Goal: Task Accomplishment & Management: Use online tool/utility

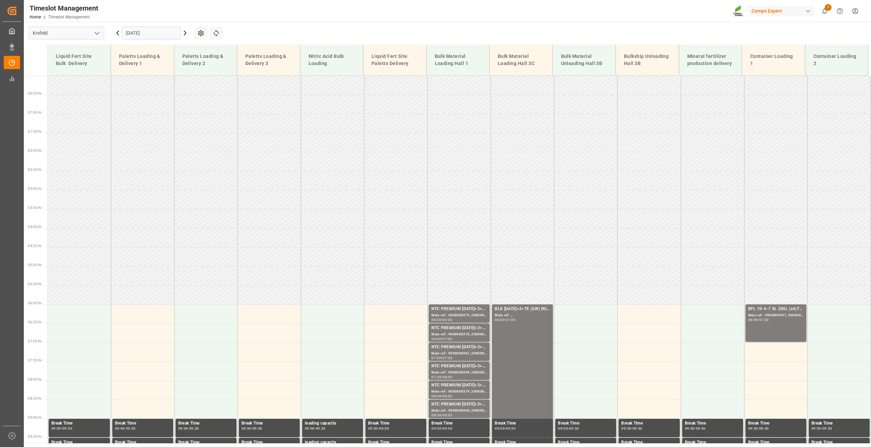
scroll to position [547, 0]
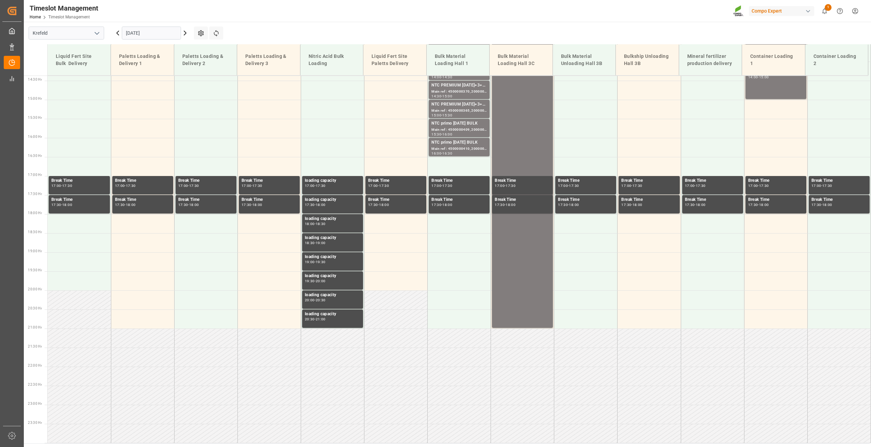
click at [144, 34] on input "10.09.2025" at bounding box center [151, 33] width 59 height 13
click at [184, 33] on icon at bounding box center [185, 33] width 8 height 8
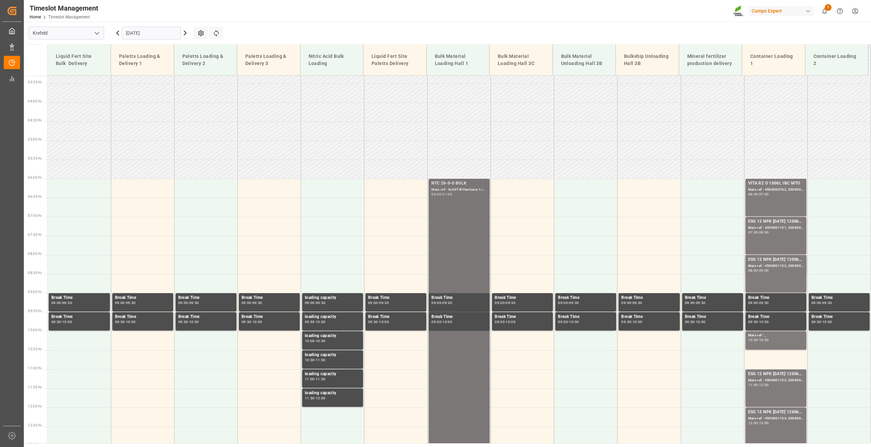
scroll to position [124, 0]
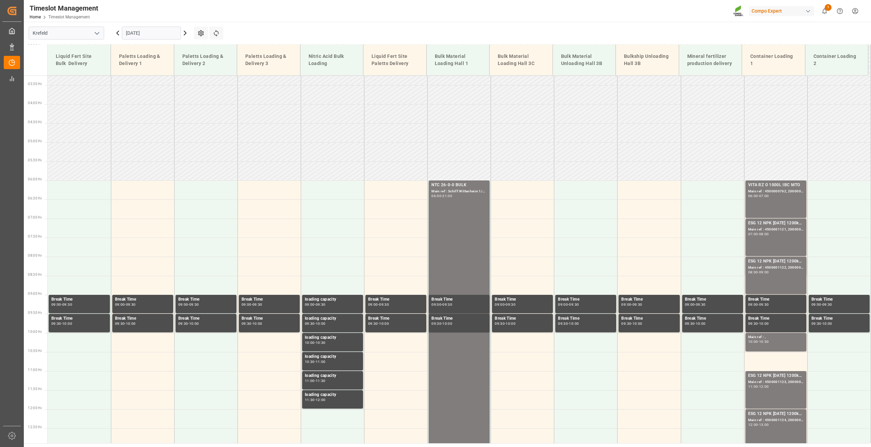
click at [117, 32] on icon at bounding box center [118, 33] width 8 height 8
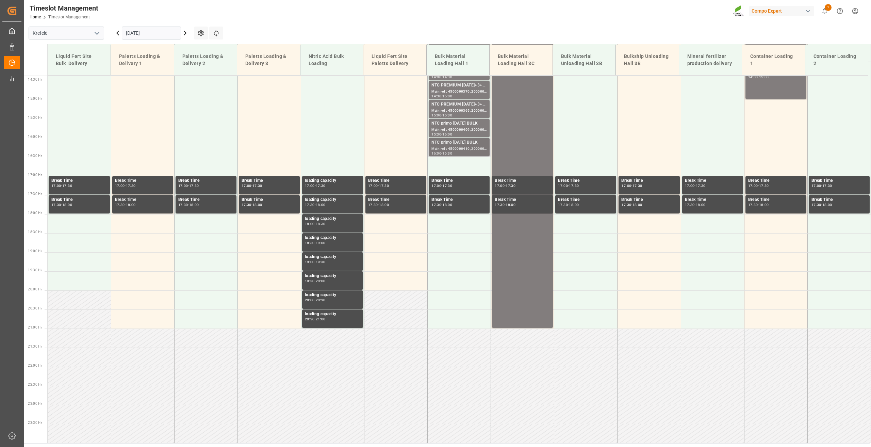
scroll to position [275, 0]
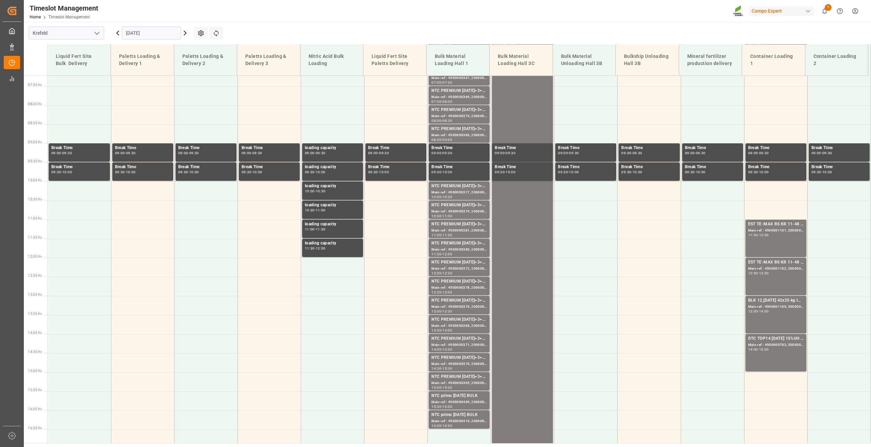
click at [133, 39] on div "10.09.2025" at bounding box center [151, 33] width 85 height 22
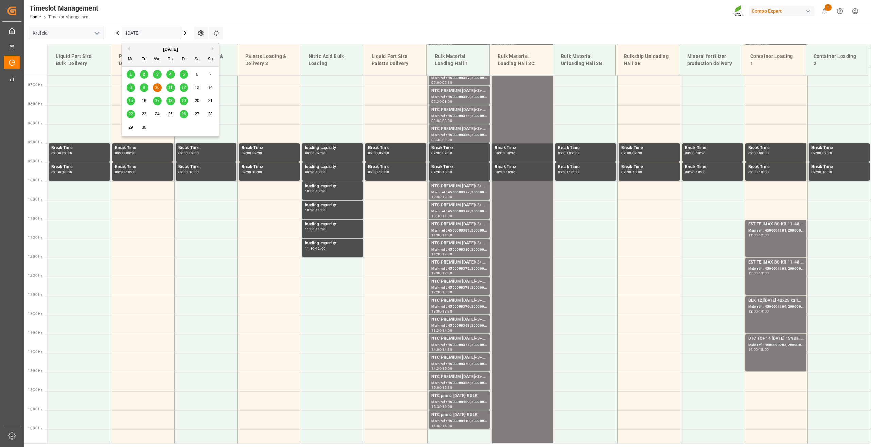
click at [136, 34] on input "10.09.2025" at bounding box center [151, 33] width 59 height 13
click at [173, 88] on div "11" at bounding box center [170, 88] width 9 height 8
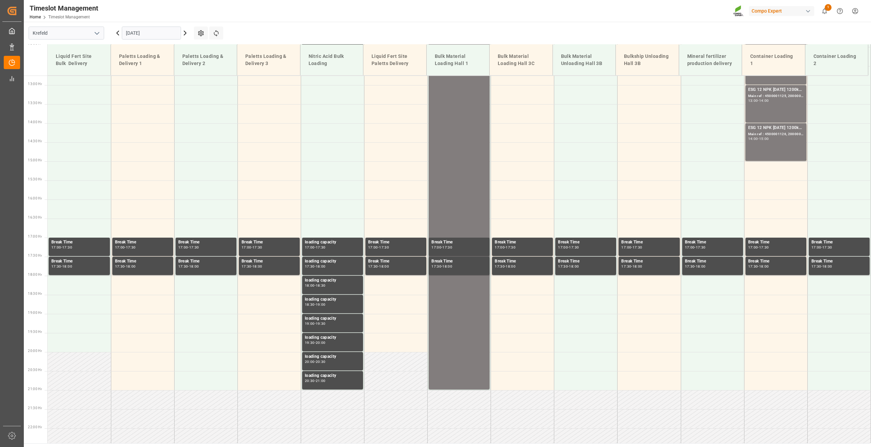
scroll to position [498, 0]
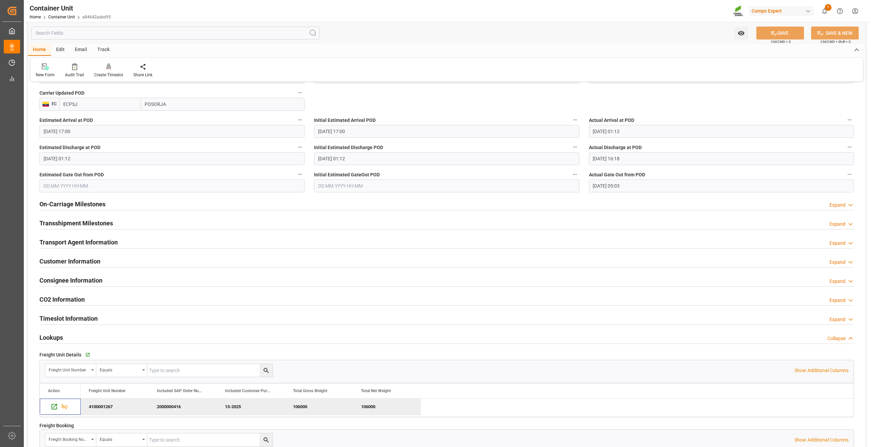
scroll to position [887, 0]
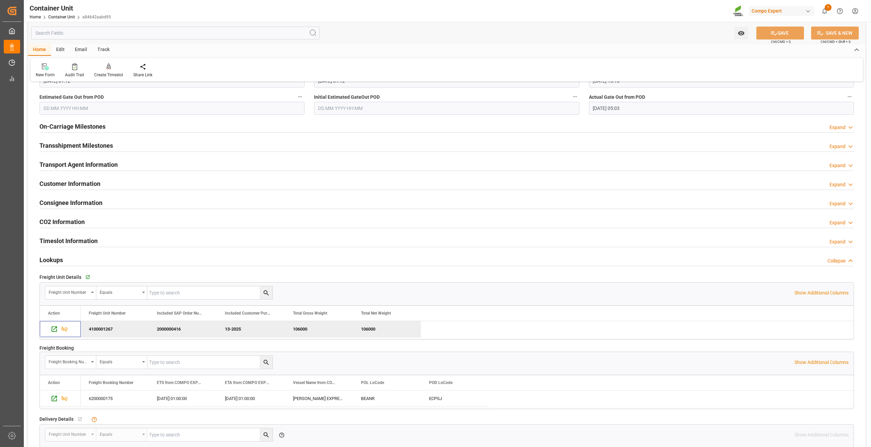
click at [82, 183] on h2 "Customer Information" at bounding box center [69, 183] width 61 height 9
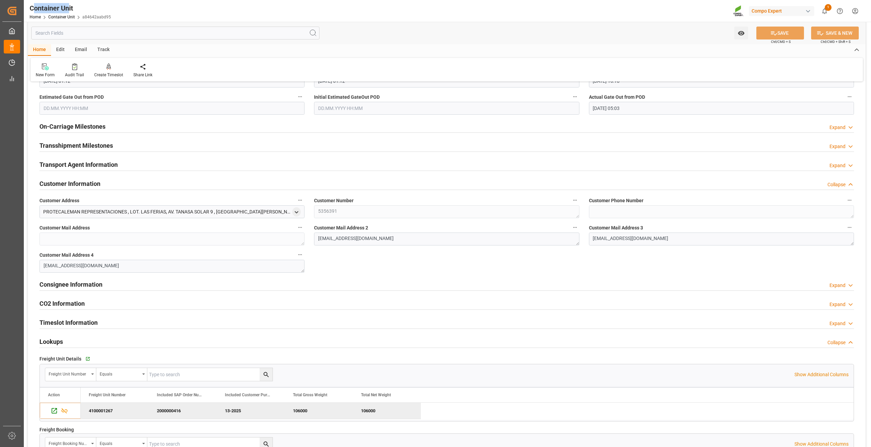
drag, startPoint x: 34, startPoint y: 10, endPoint x: 70, endPoint y: 10, distance: 36.1
click at [70, 10] on div "Container Unit" at bounding box center [70, 8] width 81 height 10
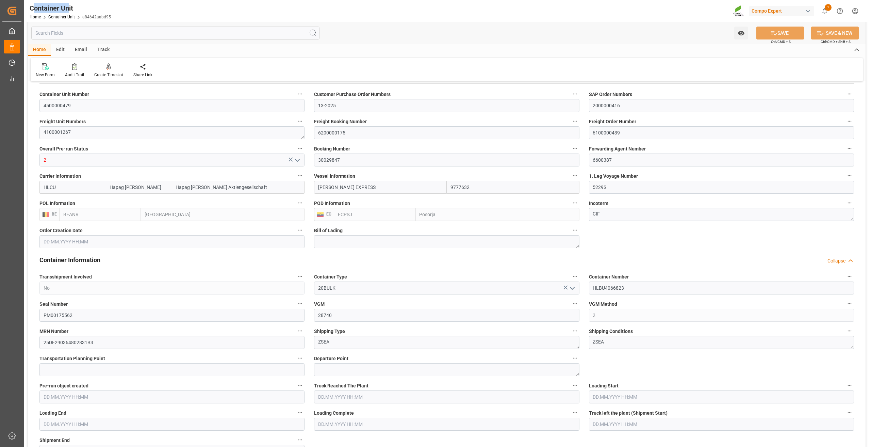
scroll to position [0, 0]
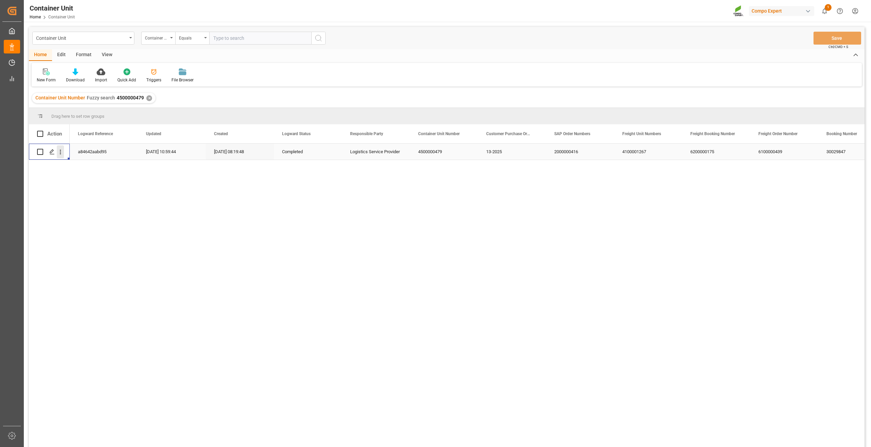
click at [61, 154] on icon "open menu" at bounding box center [60, 151] width 7 height 7
click at [75, 164] on span "Open in new tab" at bounding box center [105, 166] width 62 height 7
click at [81, 41] on div "Container Unit" at bounding box center [81, 37] width 91 height 9
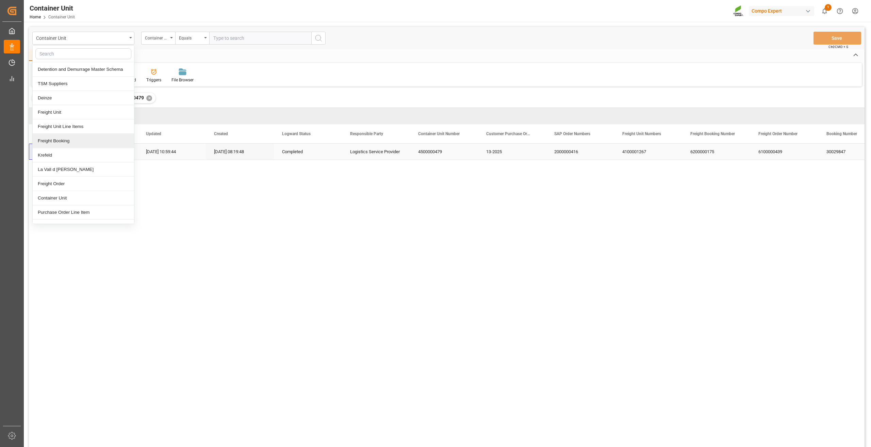
click at [67, 139] on div "Freight Booking" at bounding box center [83, 141] width 101 height 14
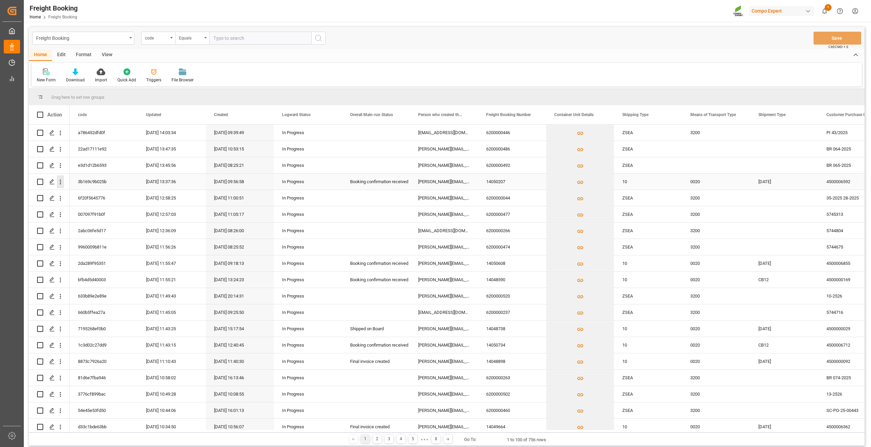
click at [60, 180] on icon "open menu" at bounding box center [60, 181] width 7 height 7
click at [67, 193] on icon "Press SPACE to select this row." at bounding box center [65, 196] width 7 height 7
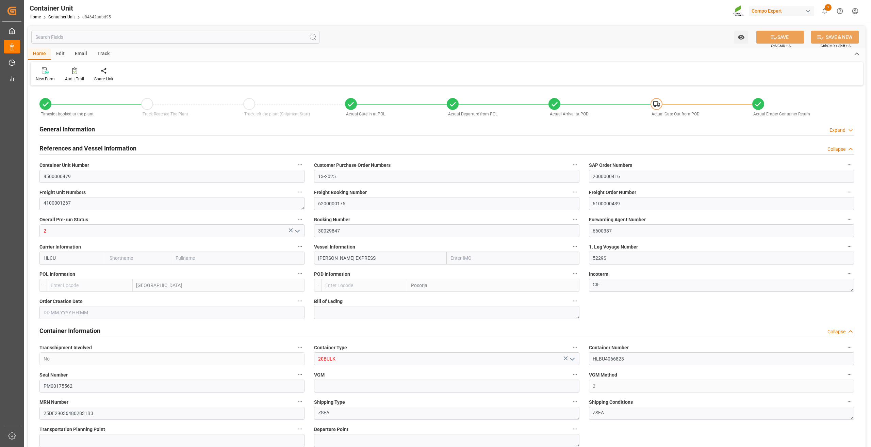
type input "Hapag Lloyd"
type input "Hapag Lloyd Aktiengesellschaft"
type input "9777632"
type input "BEANR"
type input "ECPSJ"
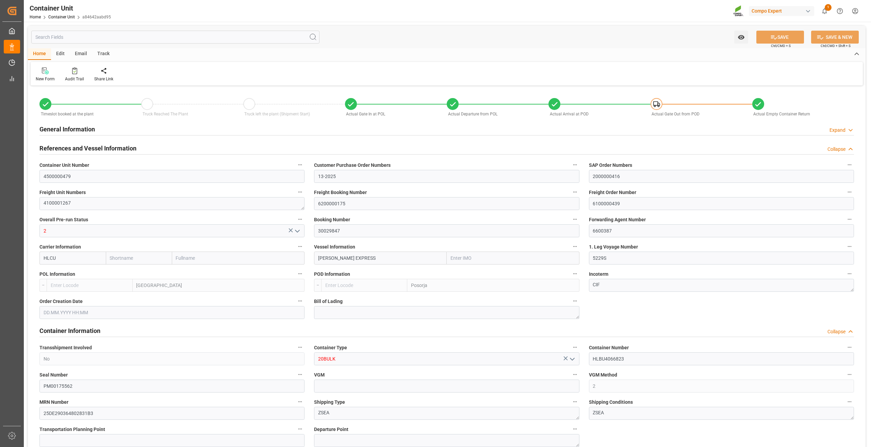
type input "28740"
type input "9"
type input "0"
type input "9"
type input "0"
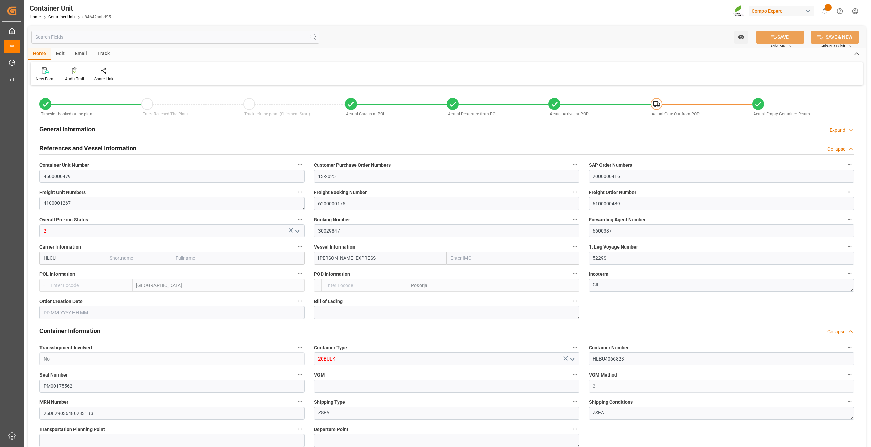
type input "0"
type input "106000"
type input "BEANR"
type input "ECPSJ"
type input "18.07.2025"
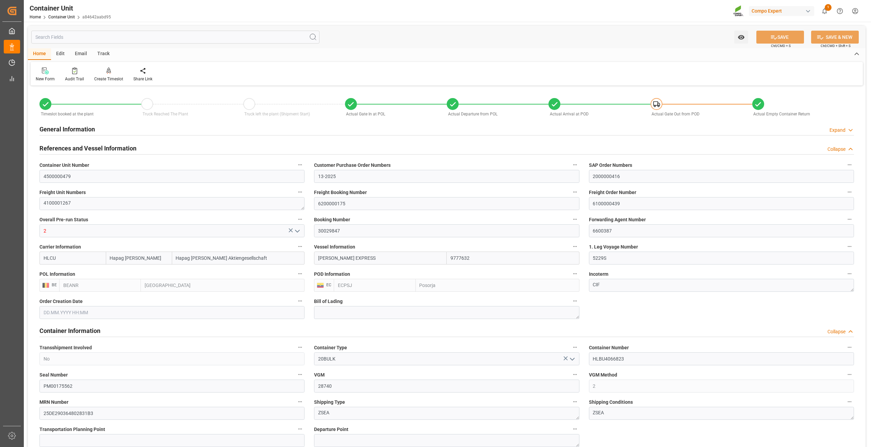
type input "28.08.2025"
type input "01.09.2025"
type input "21.07.2025 22:31"
type input "27.07.2025 07:03"
type input "27.07.2025 10:00"
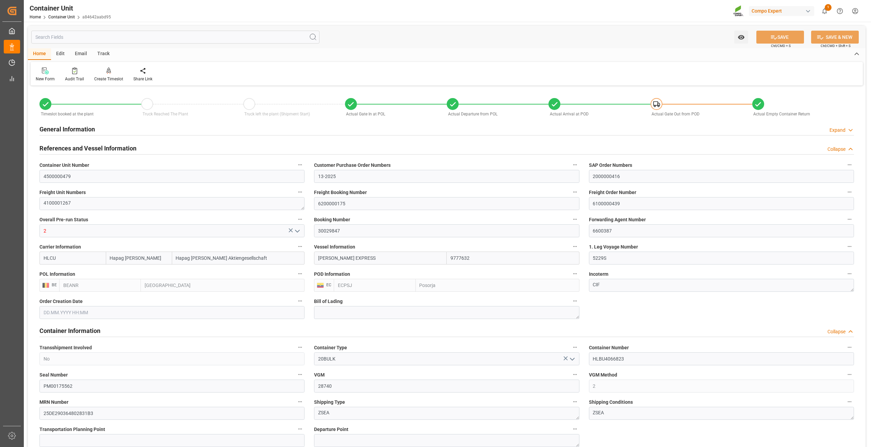
type input "27.07.2025 10:00"
type input "28.07.2025 02:24"
type input "18.08.2025 17:00"
type input "19.08.2025 01:12"
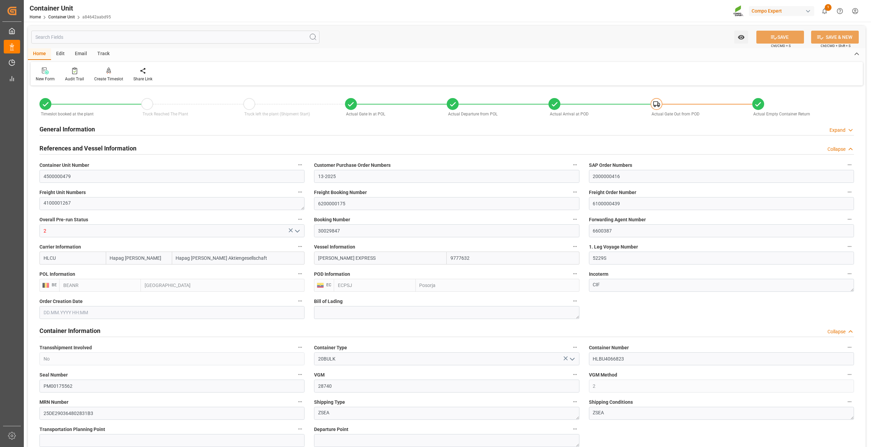
type input "19.08.2025 01:12"
type input "19.08.2025 16:18"
type input "23.08.2025 05:03"
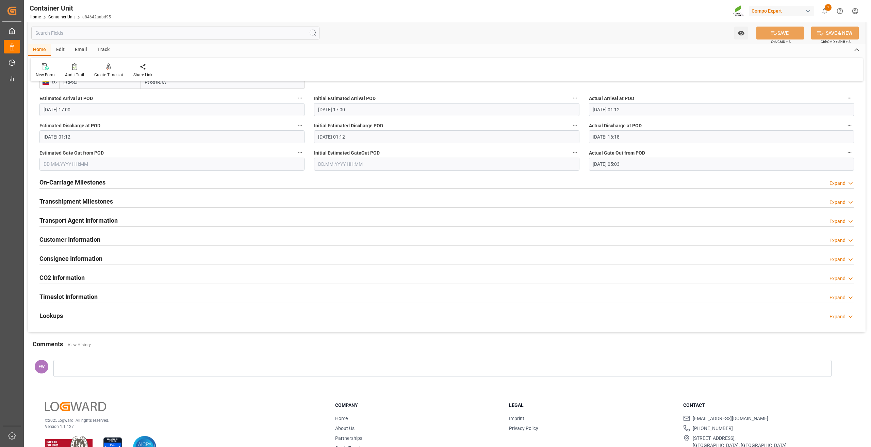
scroll to position [853, 0]
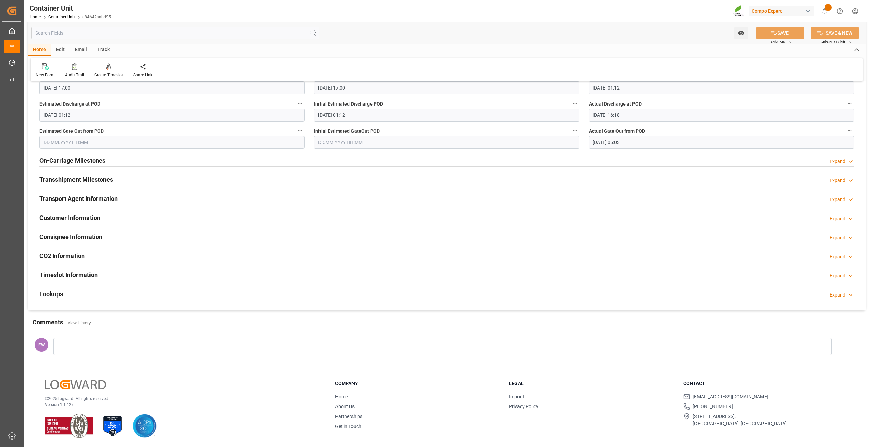
click at [66, 216] on h2 "Customer Information" at bounding box center [69, 217] width 61 height 9
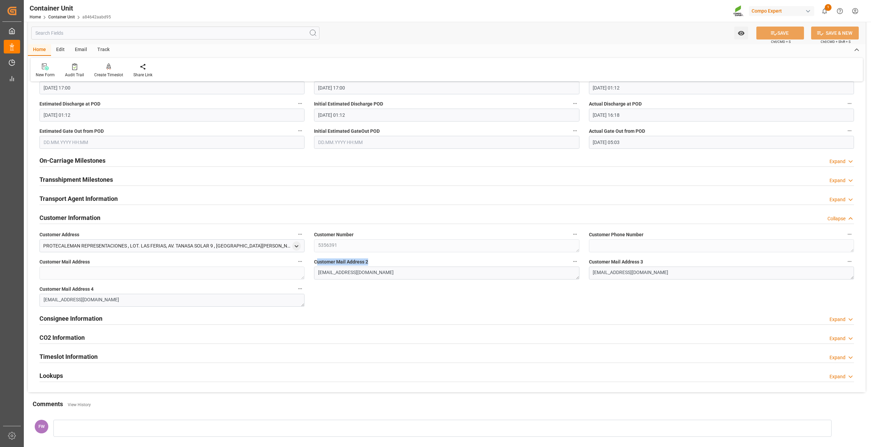
drag, startPoint x: 316, startPoint y: 262, endPoint x: 432, endPoint y: 261, distance: 116.0
click at [410, 258] on label "Customer Mail Address 2" at bounding box center [446, 262] width 265 height 10
drag, startPoint x: 598, startPoint y: 260, endPoint x: 604, endPoint y: 258, distance: 6.0
click at [633, 262] on span "Customer Mail Address 3" at bounding box center [616, 261] width 54 height 7
drag, startPoint x: 61, startPoint y: 287, endPoint x: 136, endPoint y: 293, distance: 75.4
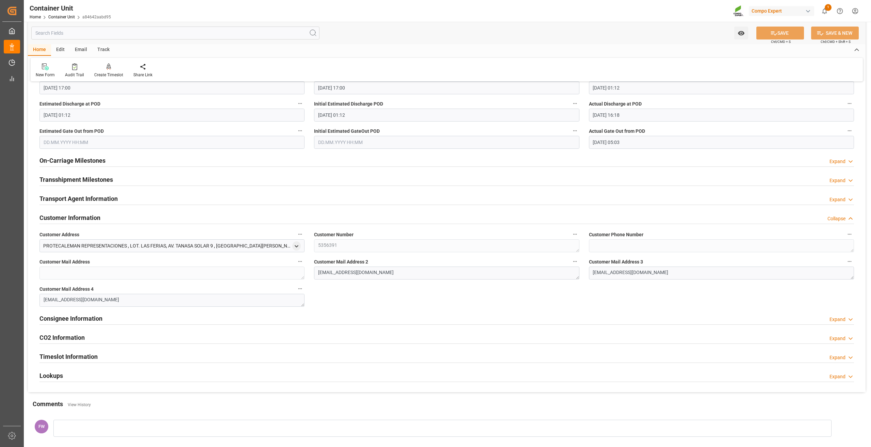
click at [87, 287] on span "Customer Mail Address 4" at bounding box center [66, 288] width 54 height 7
click at [103, 313] on div "Consignee Information Expand" at bounding box center [446, 317] width 814 height 13
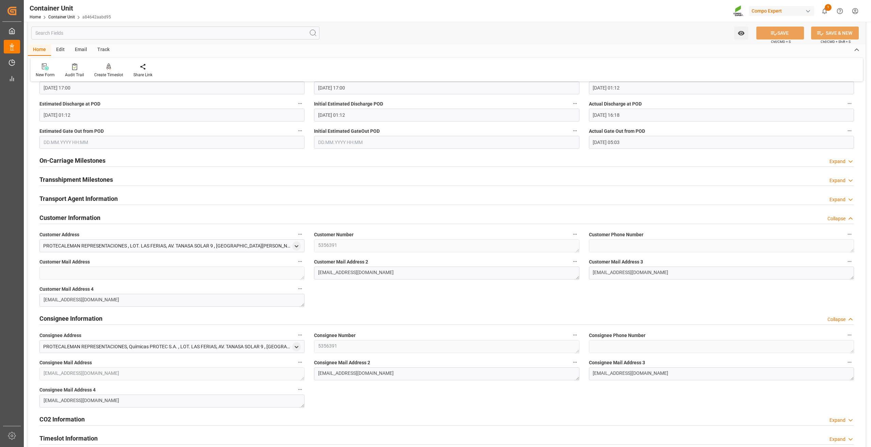
scroll to position [921, 0]
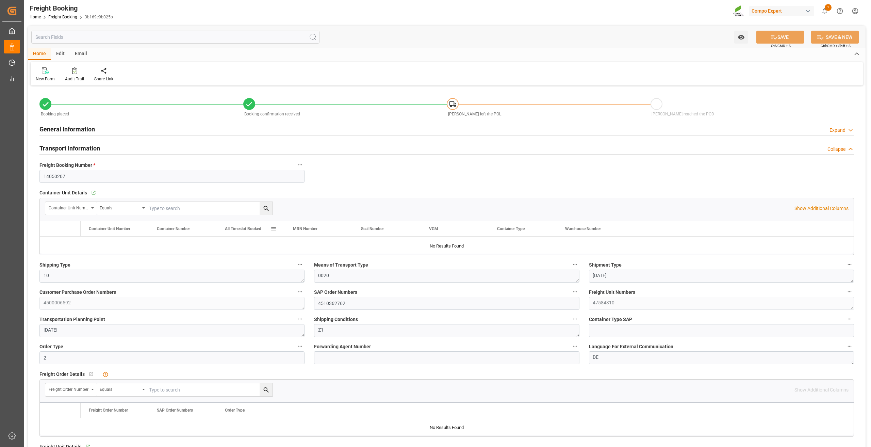
type input "CMDU"
type input "9705079"
type input "ESVLC"
type input "INMAA"
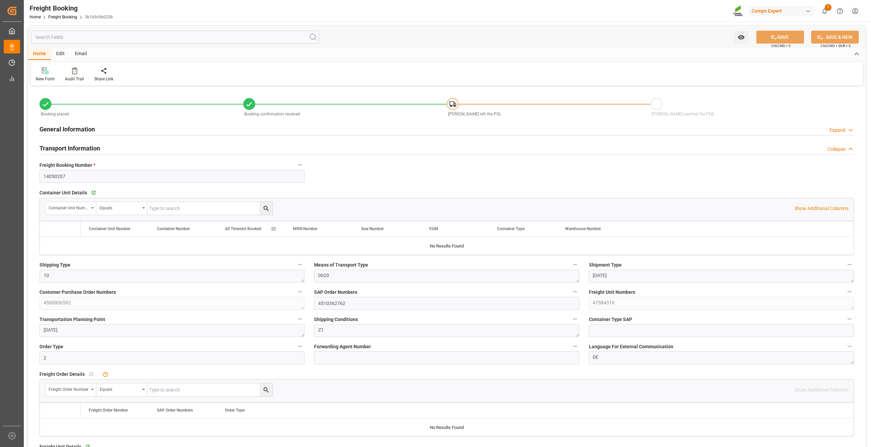
type input "20"
type input "24576"
type input "[DATE] 00:00"
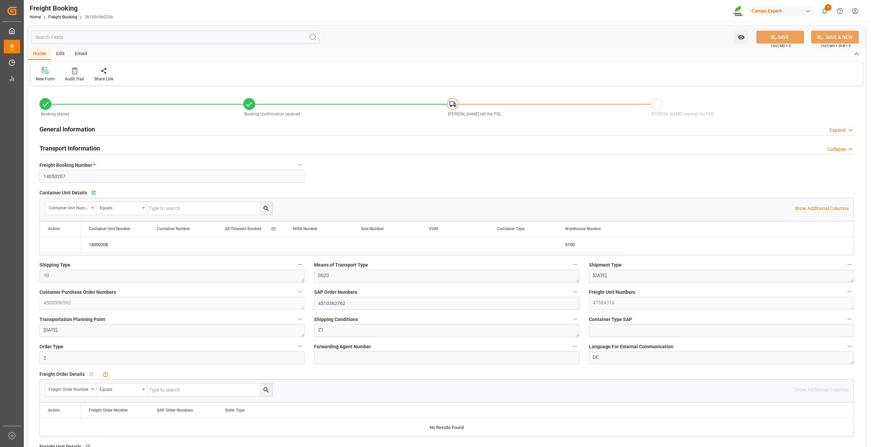
type input "[DATE] 09:57"
type input "[DATE] 07:56"
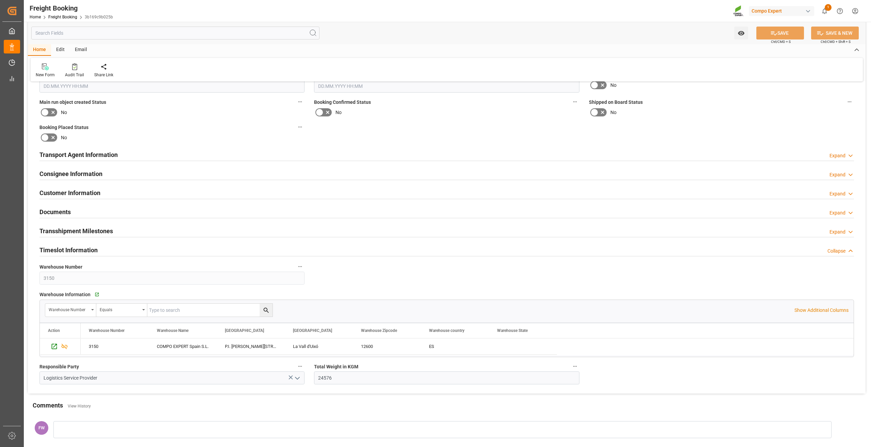
scroll to position [714, 0]
click at [82, 172] on h2 "Consignee Information" at bounding box center [70, 174] width 63 height 9
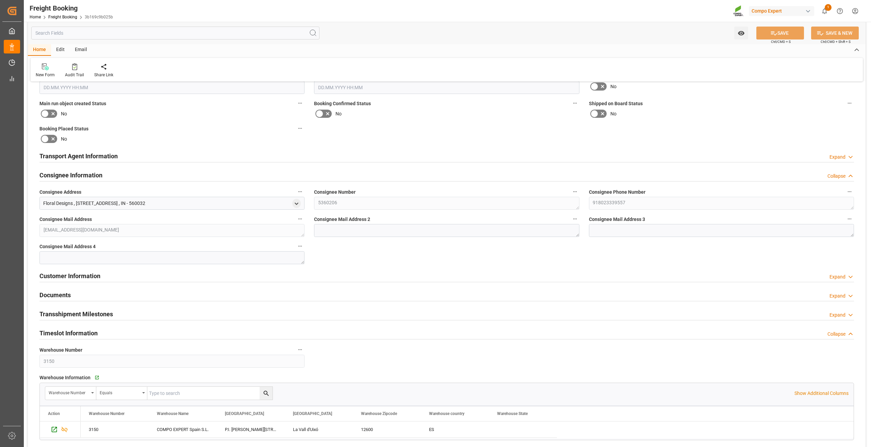
click at [87, 277] on h2 "Customer Information" at bounding box center [69, 275] width 61 height 9
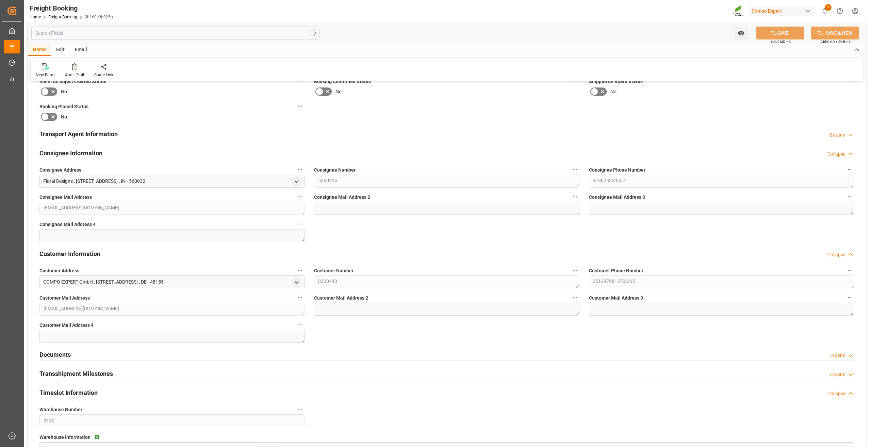
scroll to position [748, 0]
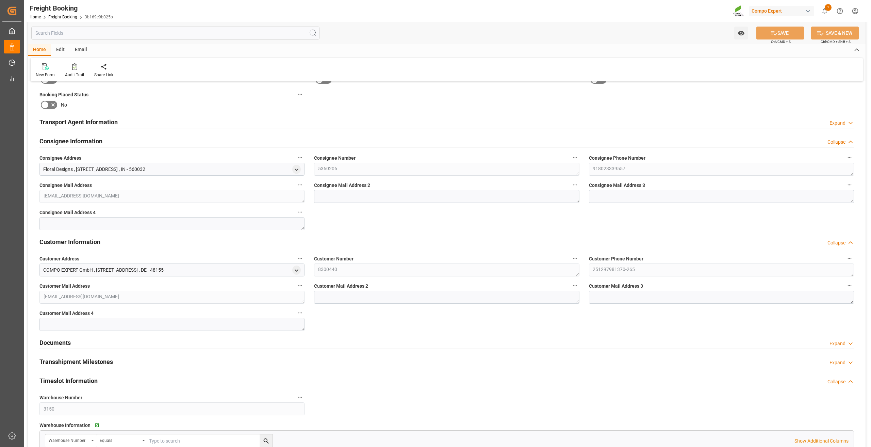
drag, startPoint x: 45, startPoint y: 270, endPoint x: 185, endPoint y: 270, distance: 140.2
click at [184, 270] on div "COMPO EXPERT GmbH , [STREET_ADDRESS] , DE - 48155" at bounding box center [171, 269] width 265 height 13
click at [0, 297] on html "Created by potrace 1.15, written by [PERSON_NAME] [DATE]-[DATE] Created by potr…" at bounding box center [435, 223] width 871 height 447
